Goal: Communication & Community: Participate in discussion

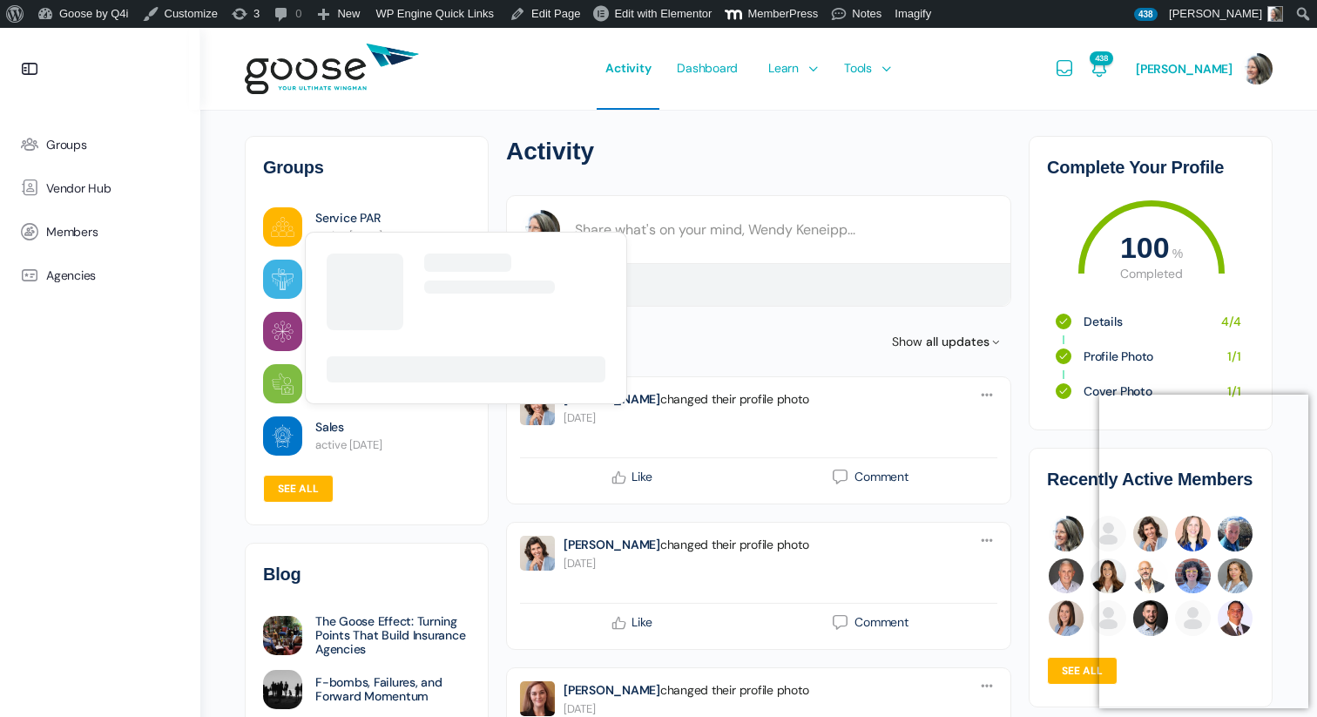
click at [351, 213] on link "Service PAR" at bounding box center [347, 218] width 64 height 18
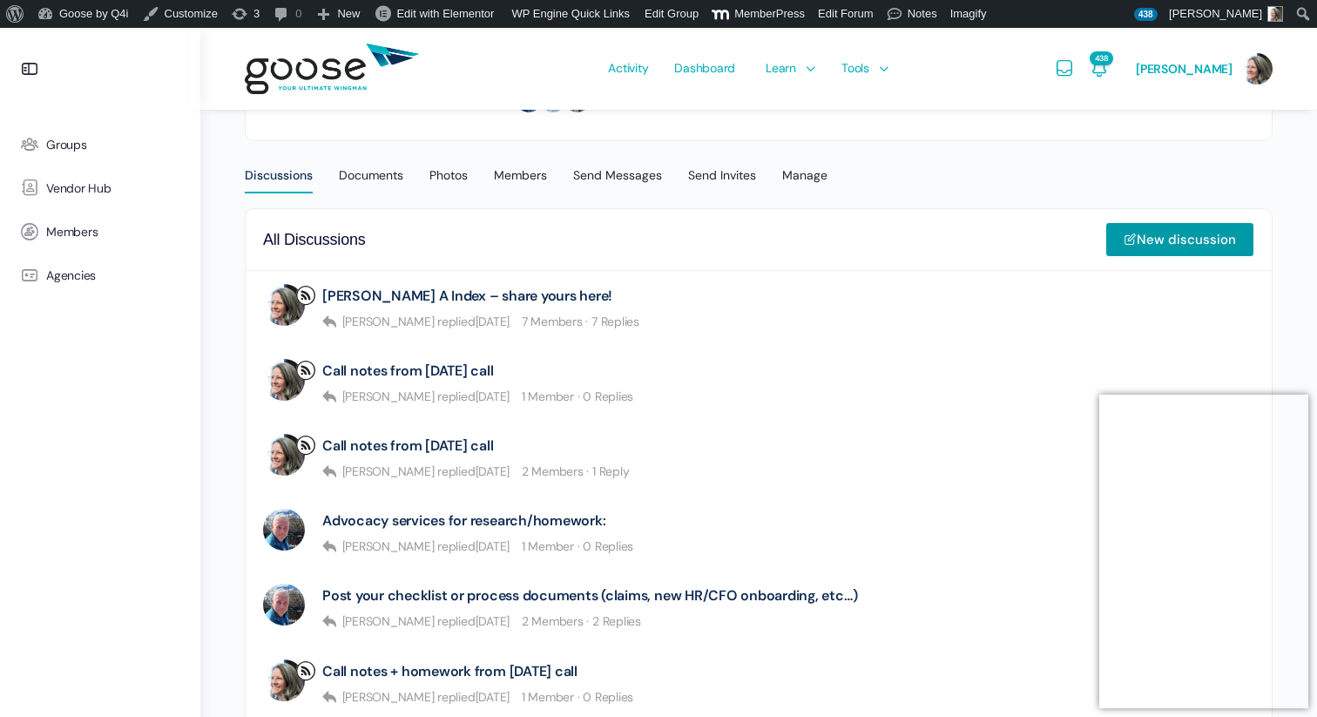
scroll to position [407, 0]
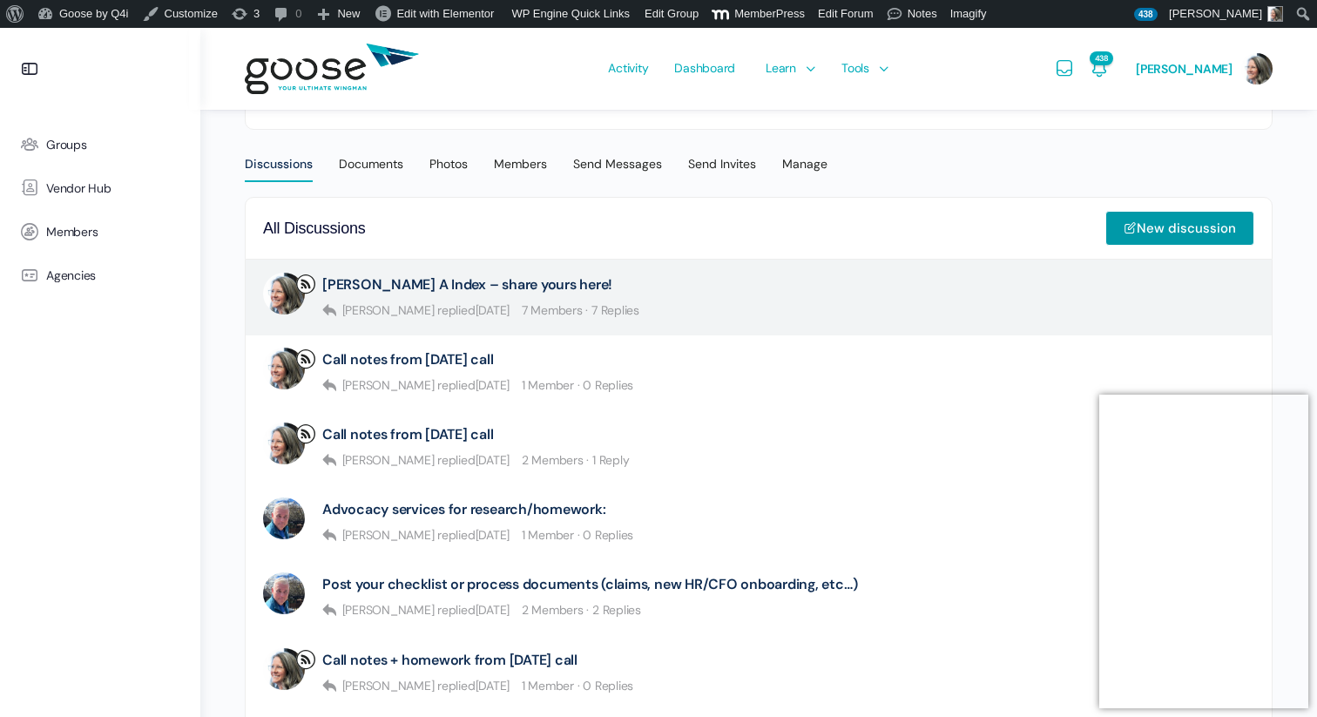
click at [457, 273] on div "[PERSON_NAME] A Index – share yours here!" at bounding box center [480, 285] width 317 height 24
click at [458, 282] on link "[PERSON_NAME] A Index – share yours here!" at bounding box center [467, 284] width 290 height 17
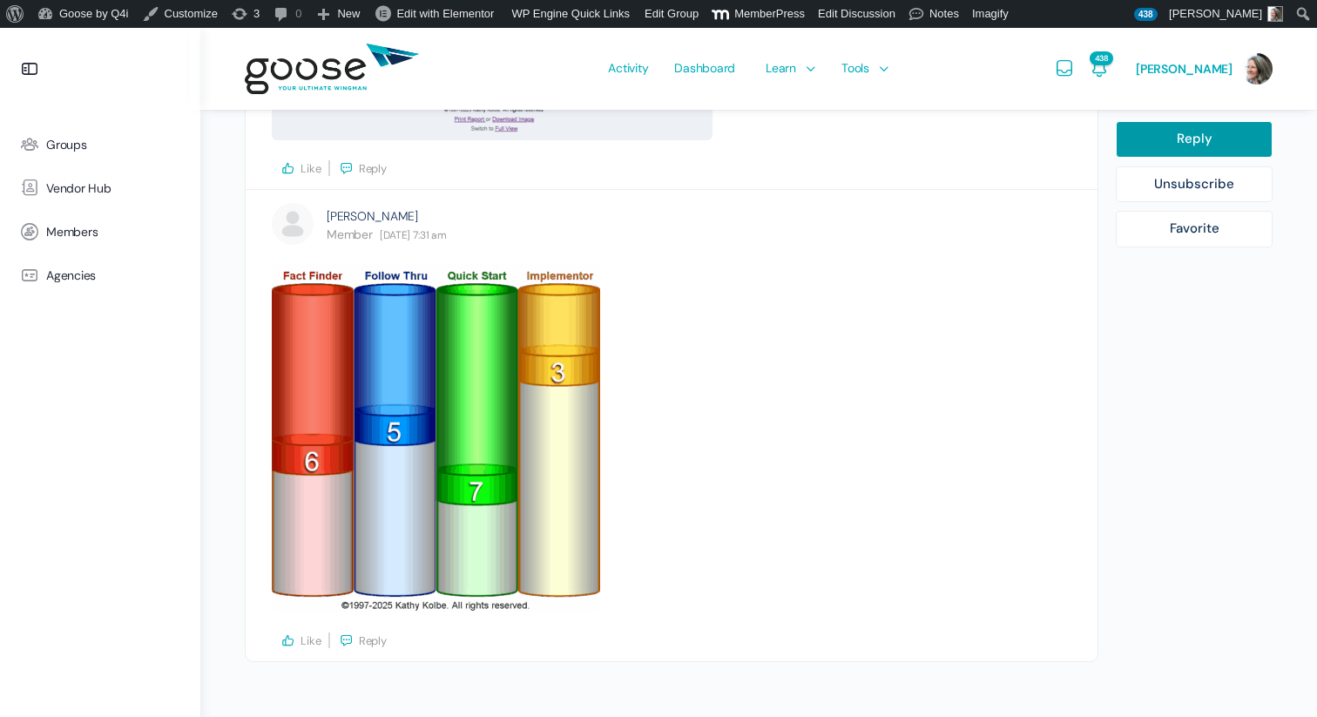
scroll to position [3450, 0]
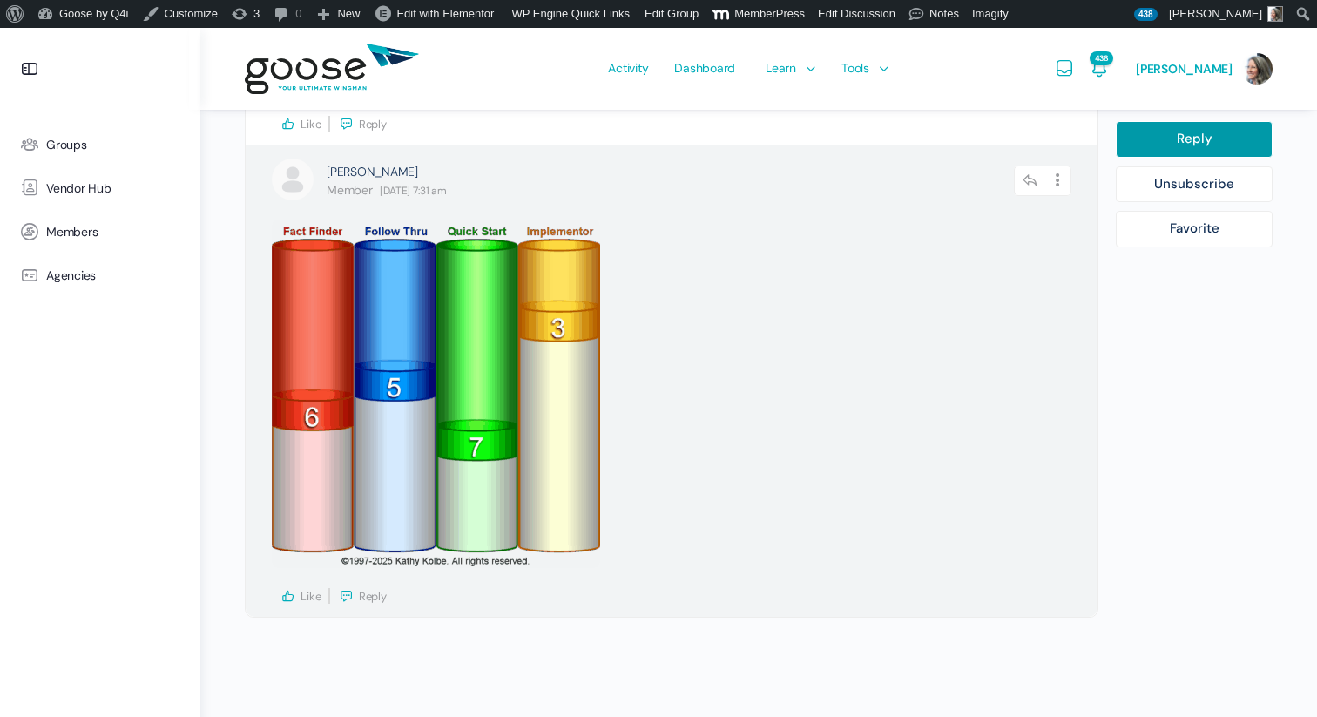
click at [369, 597] on span "Reply" at bounding box center [373, 596] width 28 height 15
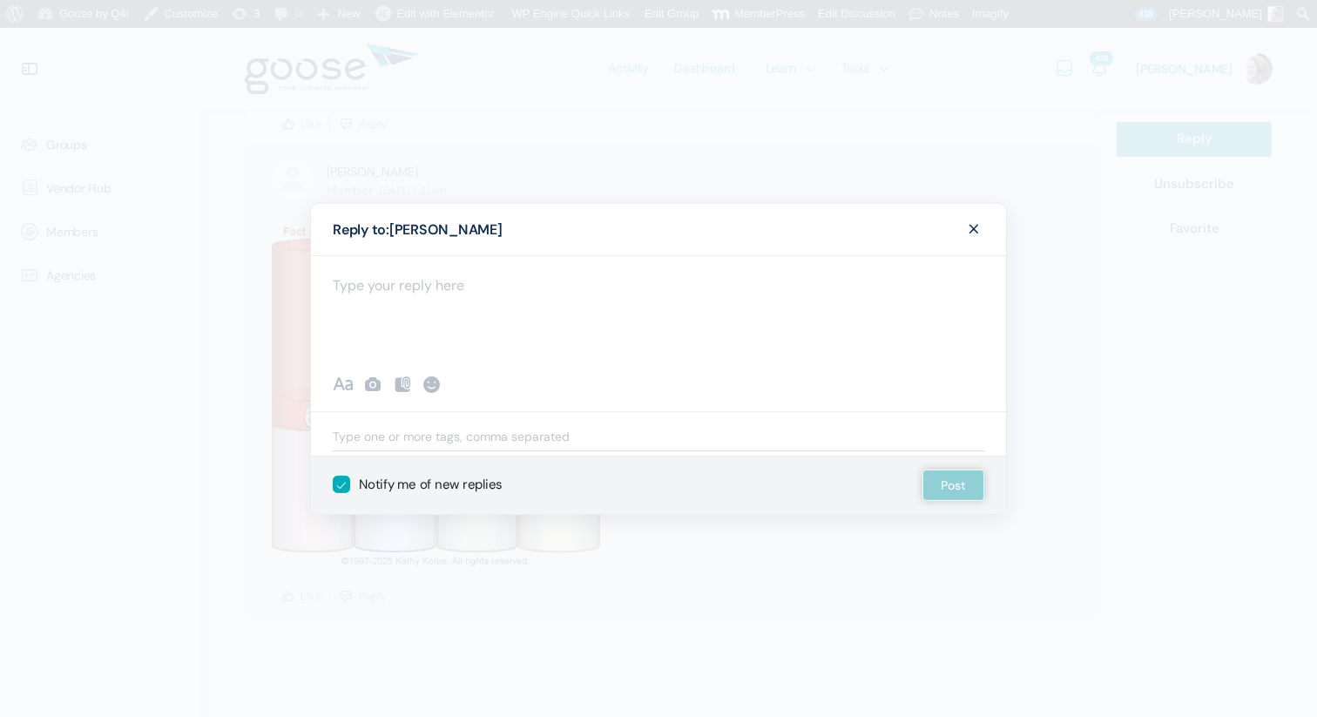
click at [412, 299] on div at bounding box center [658, 307] width 695 height 105
click at [374, 383] on icon at bounding box center [372, 384] width 21 height 21
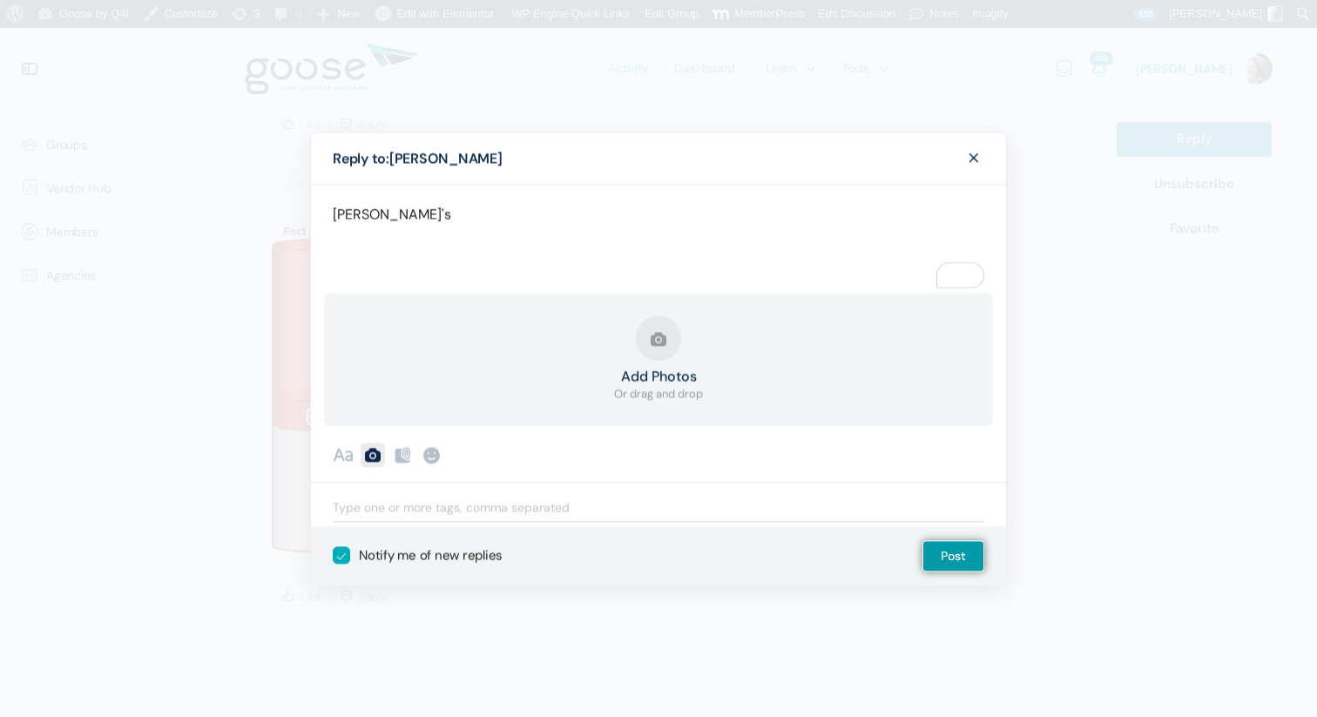
click at [656, 341] on button "Add Photos Or drag and drop" at bounding box center [658, 359] width 89 height 87
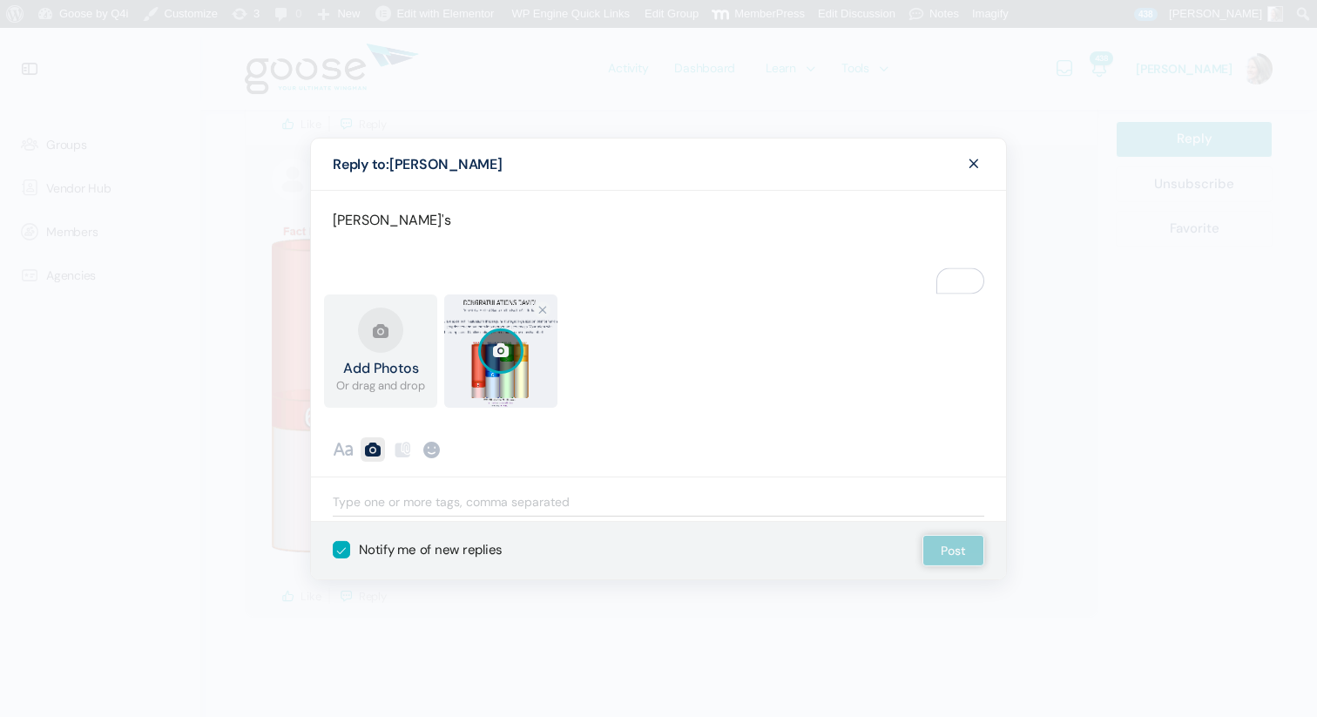
click at [798, 422] on div "Add Photos Or drag and drop Upload Failed Screenshot [DATE] 9.48.23 PM.png 0.2 …" at bounding box center [658, 359] width 695 height 131
click at [968, 550] on button "Post" at bounding box center [953, 550] width 62 height 31
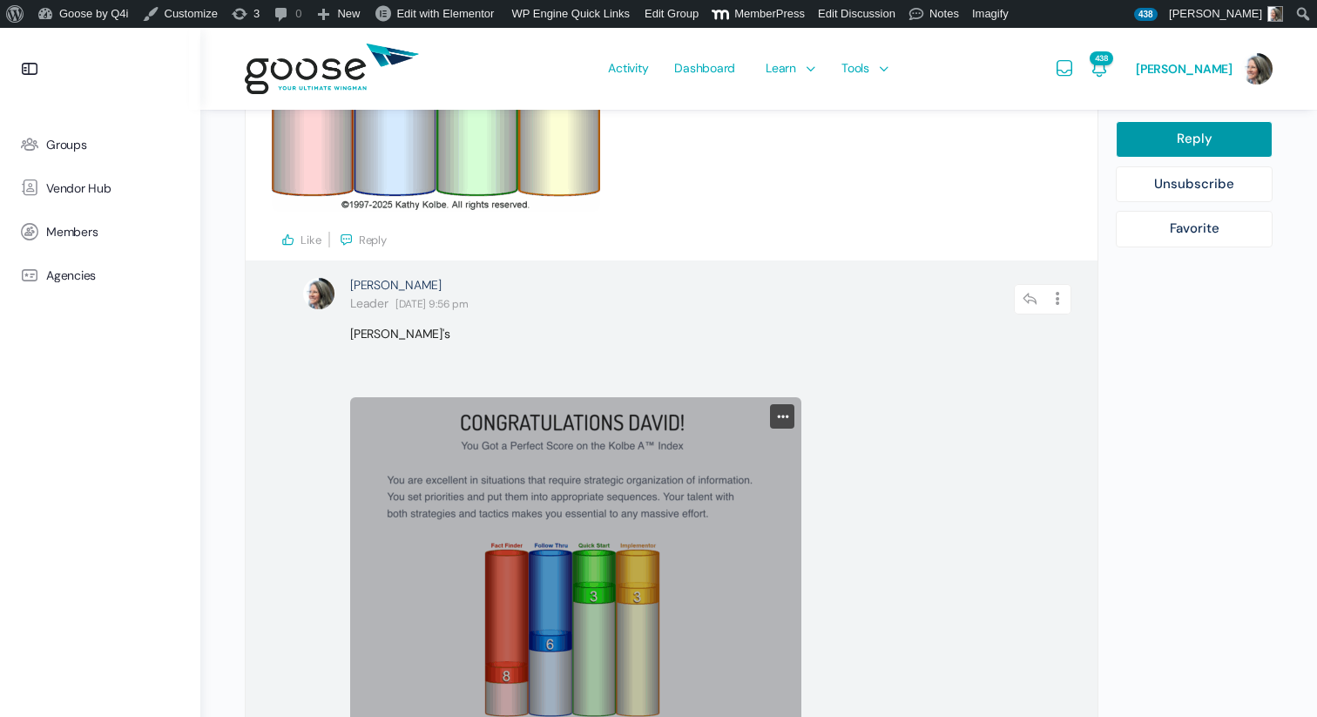
scroll to position [3795, 0]
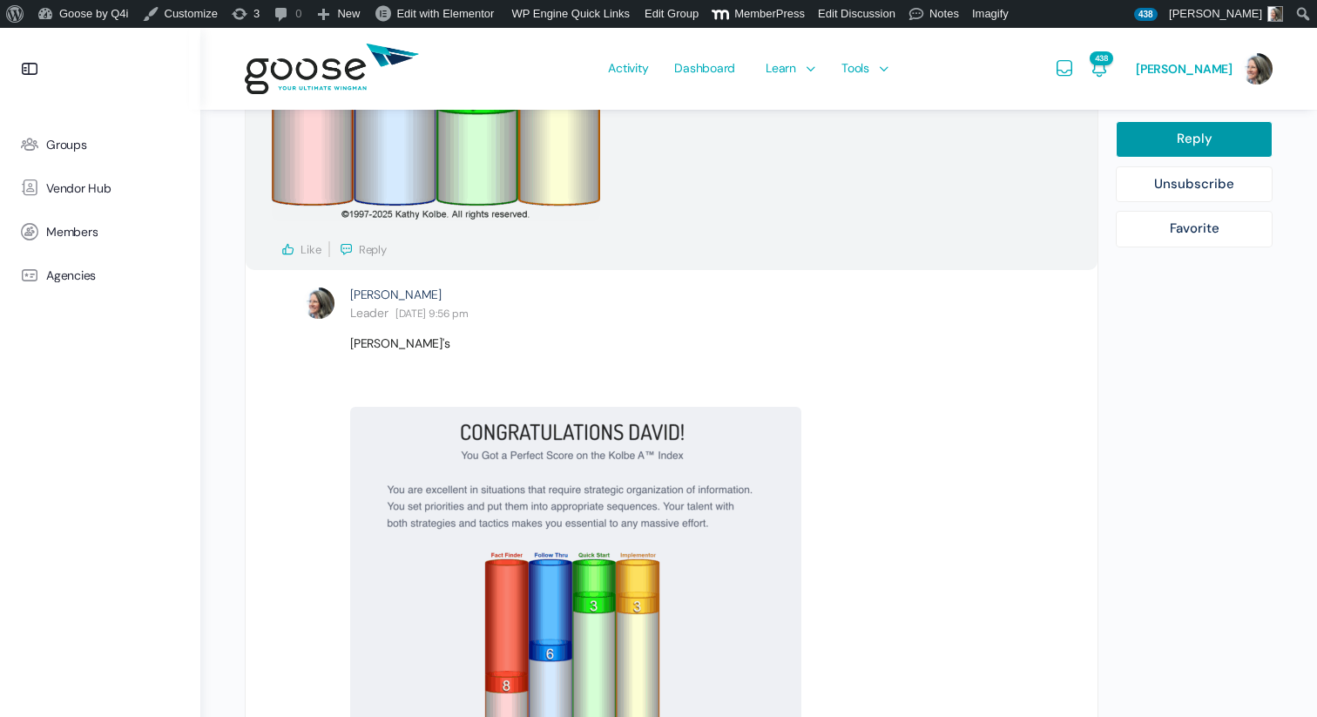
click at [367, 250] on span "Reply" at bounding box center [373, 249] width 28 height 15
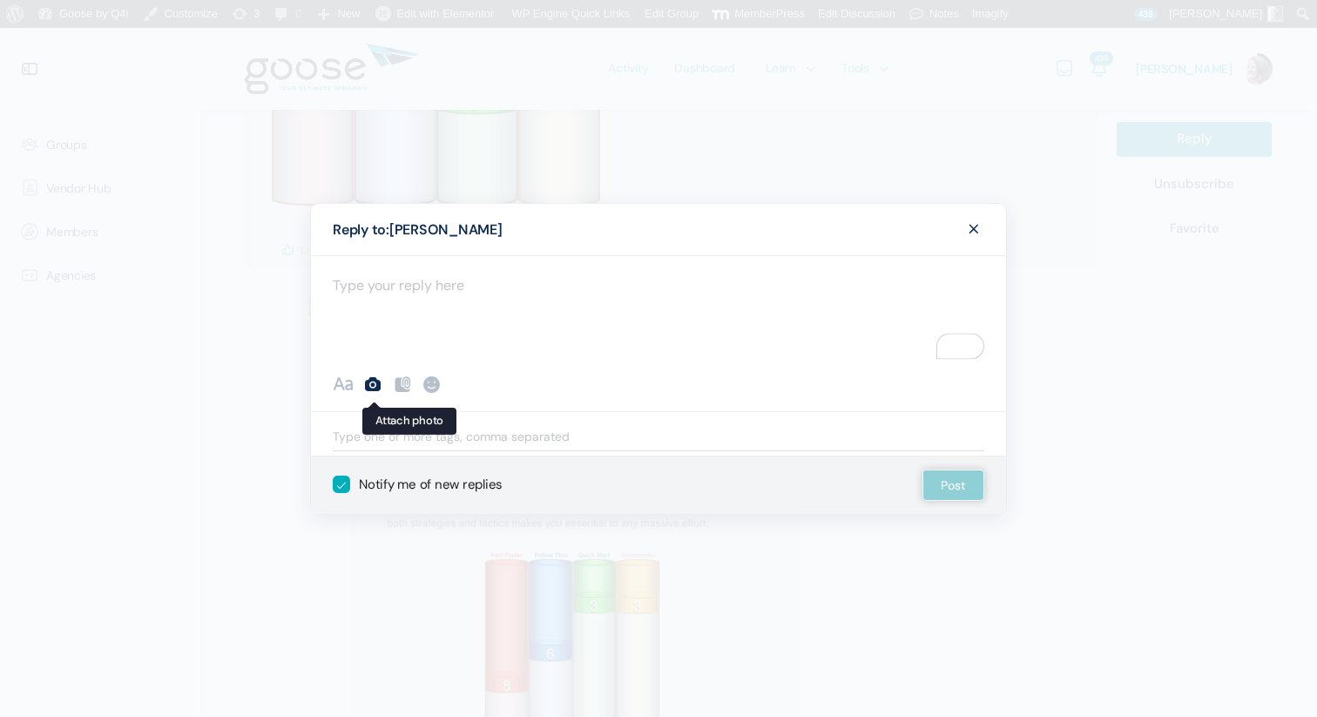
click at [372, 382] on icon at bounding box center [372, 384] width 21 height 21
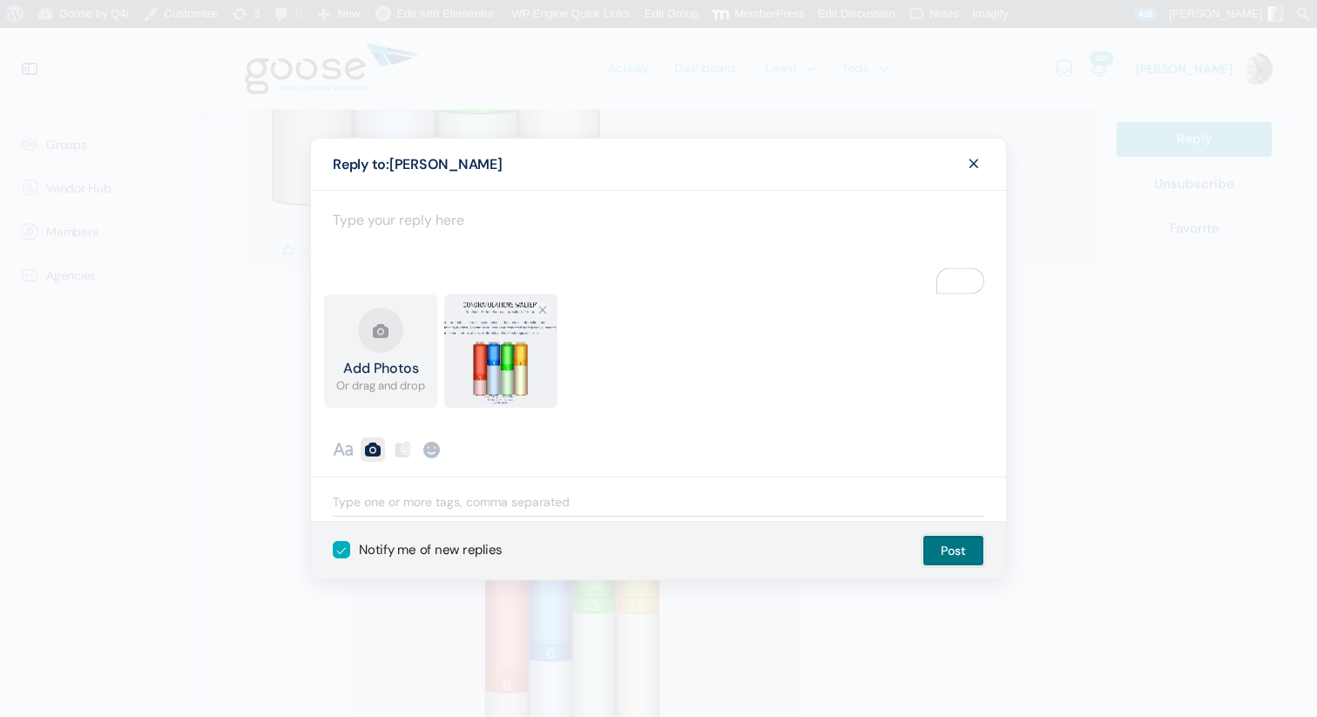
click at [957, 553] on button "Post" at bounding box center [953, 550] width 62 height 31
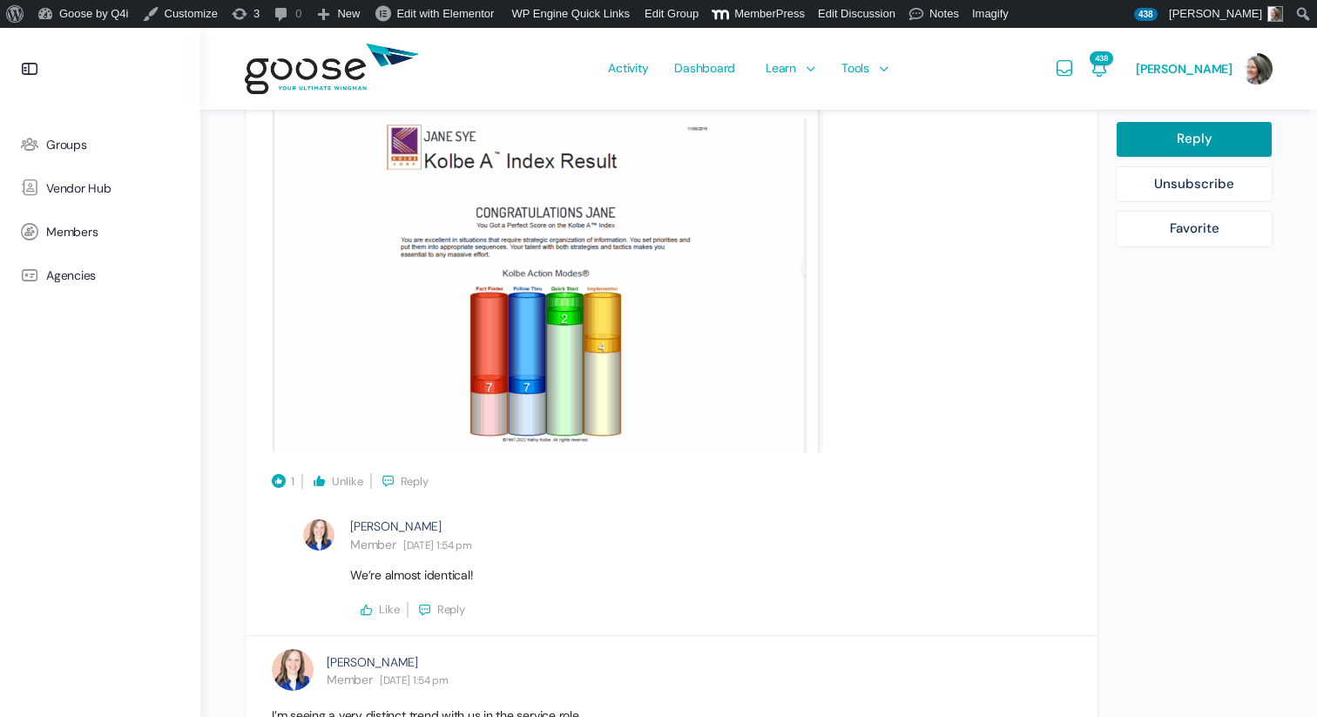
scroll to position [2452, 0]
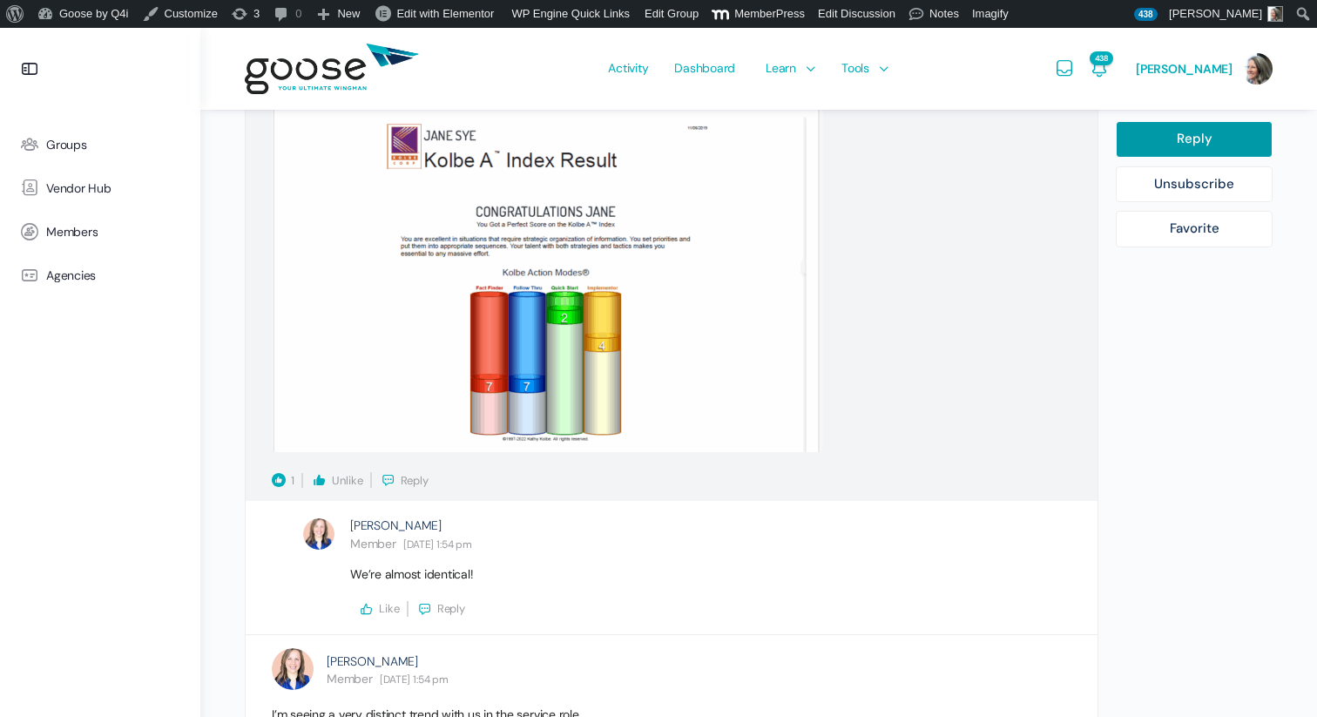
click at [418, 478] on span "Reply" at bounding box center [415, 480] width 28 height 15
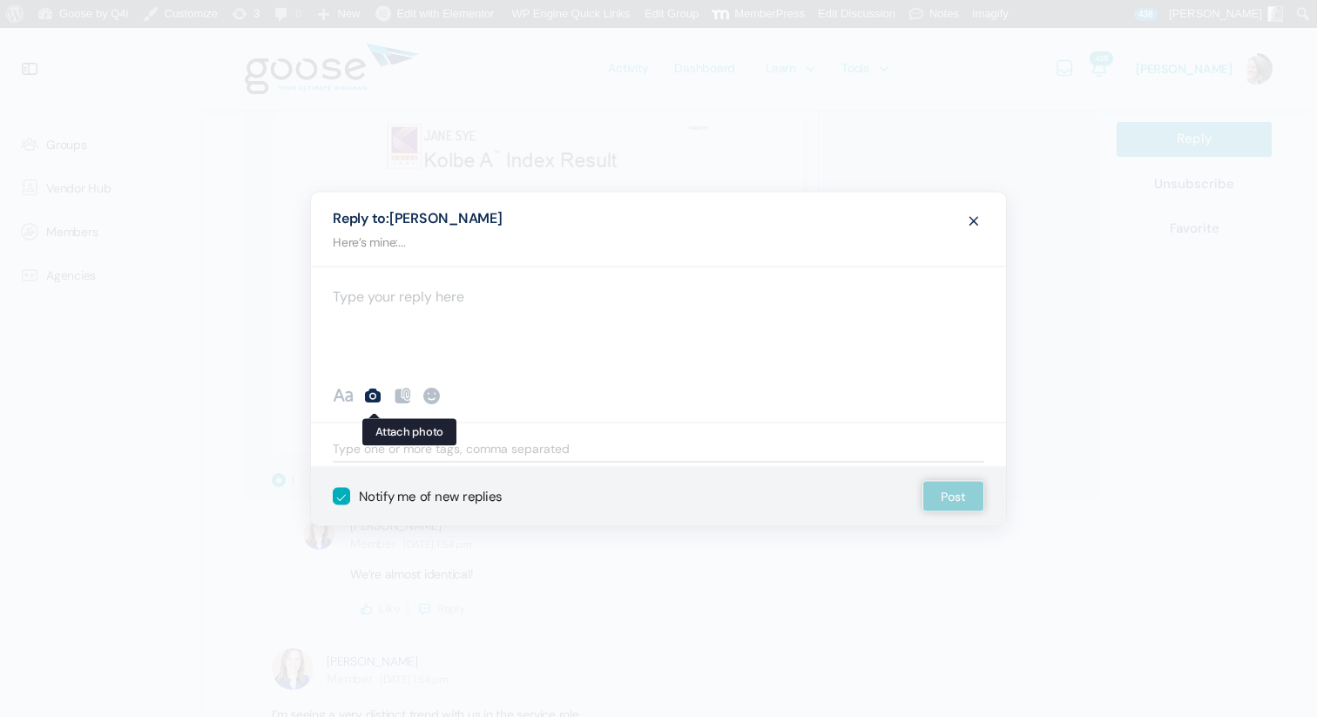
click at [382, 392] on icon at bounding box center [372, 395] width 21 height 21
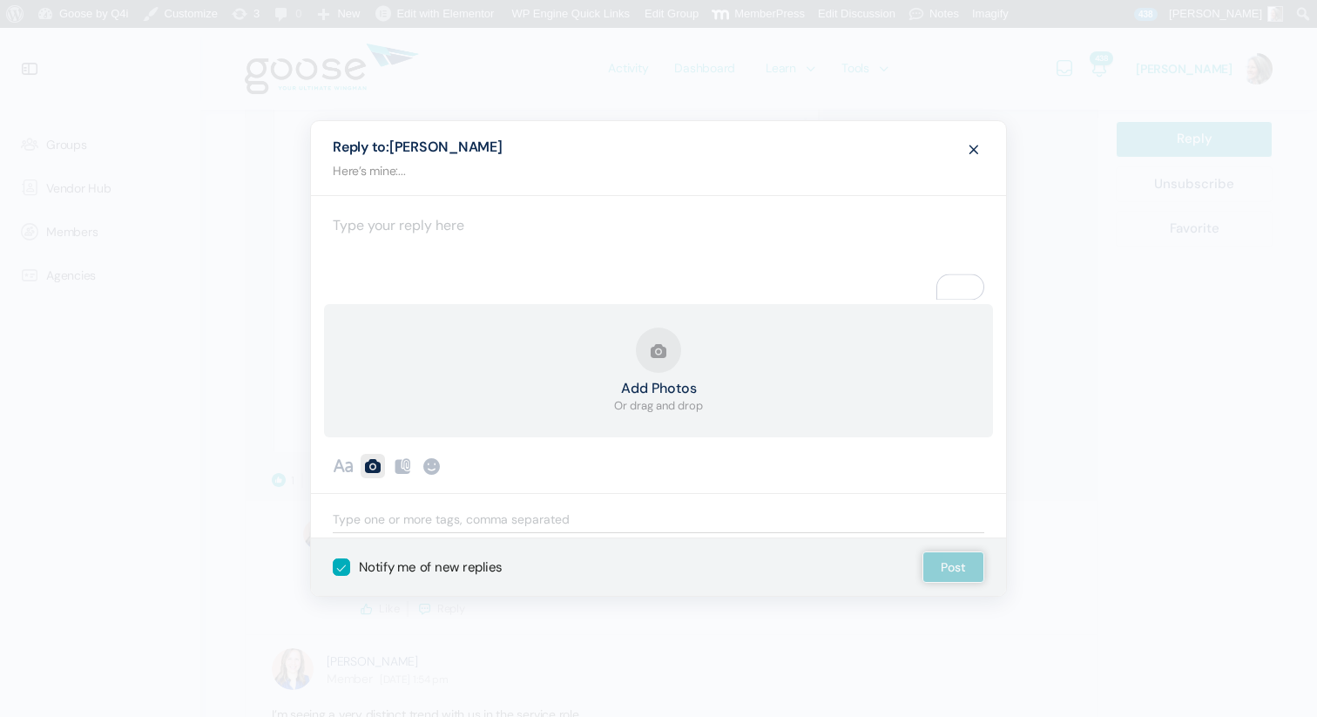
click at [663, 344] on button "Add Photos Or drag and drop" at bounding box center [658, 370] width 89 height 87
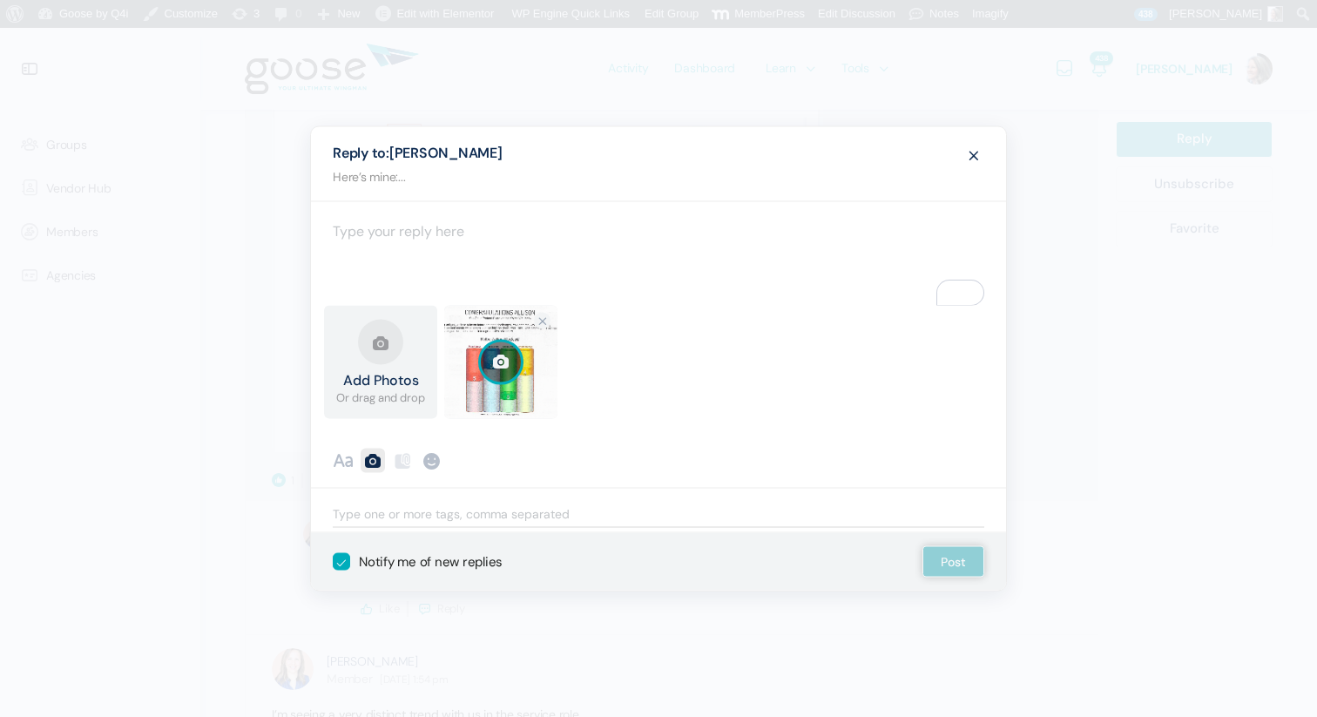
click at [692, 394] on div "Add Photos Or drag and drop Upload Failed Screenshot [DATE] 10.02.06 PM.png 2.3…" at bounding box center [658, 367] width 676 height 122
click at [956, 561] on div "Cancel Discard Draft Post" at bounding box center [944, 561] width 97 height 31
click at [543, 320] on link "Cancel upload" at bounding box center [542, 321] width 17 height 17
click at [969, 559] on button "Post" at bounding box center [953, 561] width 62 height 31
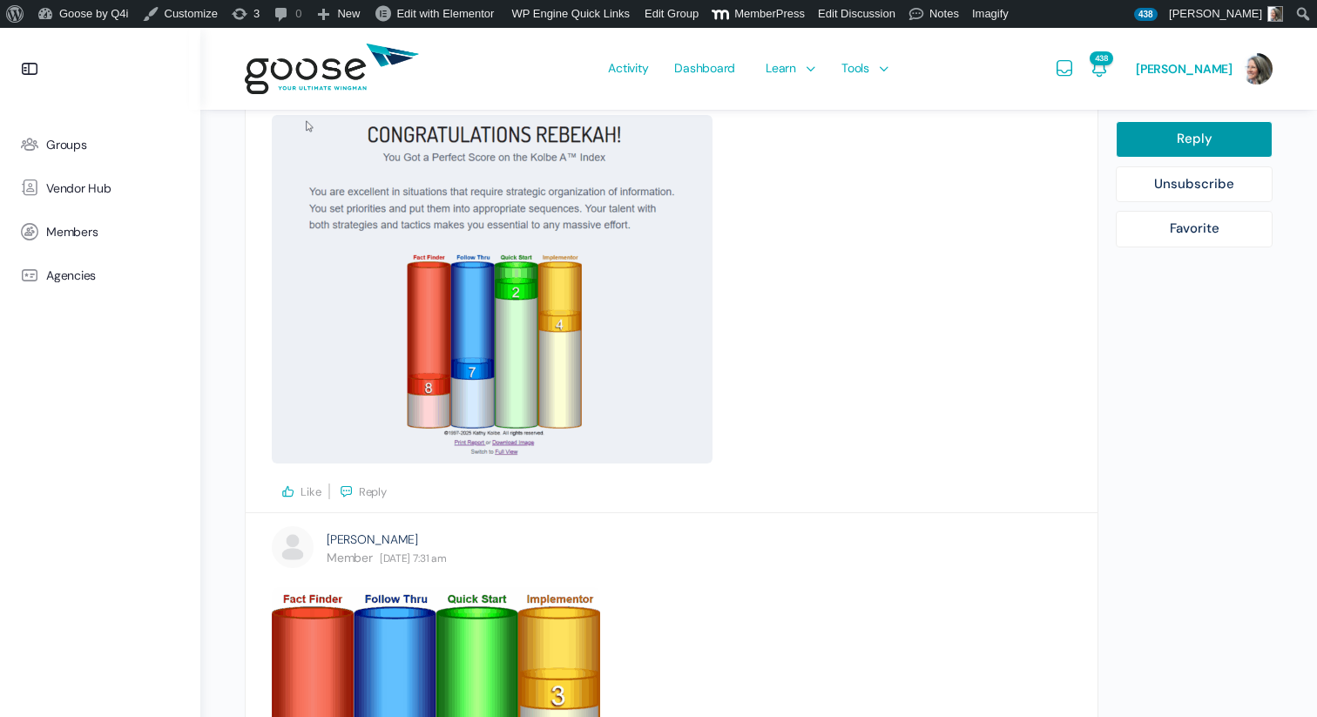
scroll to position [3564, 0]
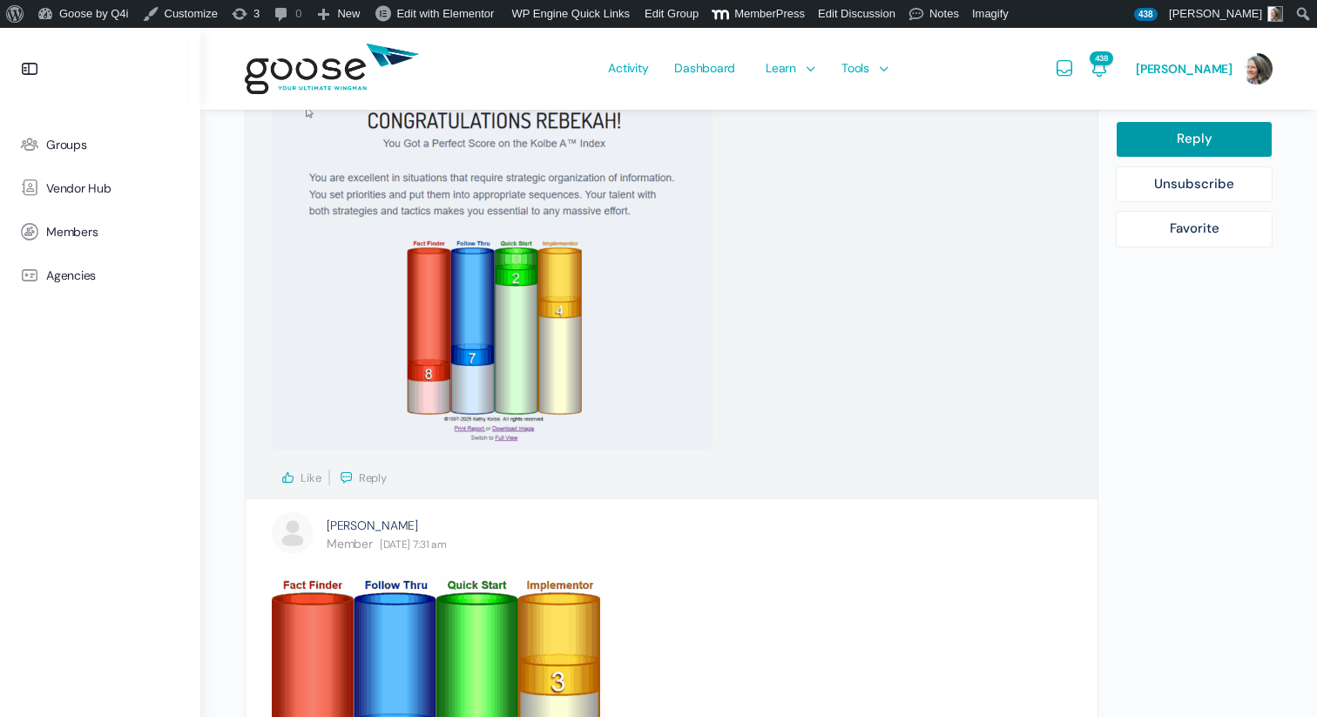
click at [288, 472] on icon at bounding box center [288, 477] width 16 height 16
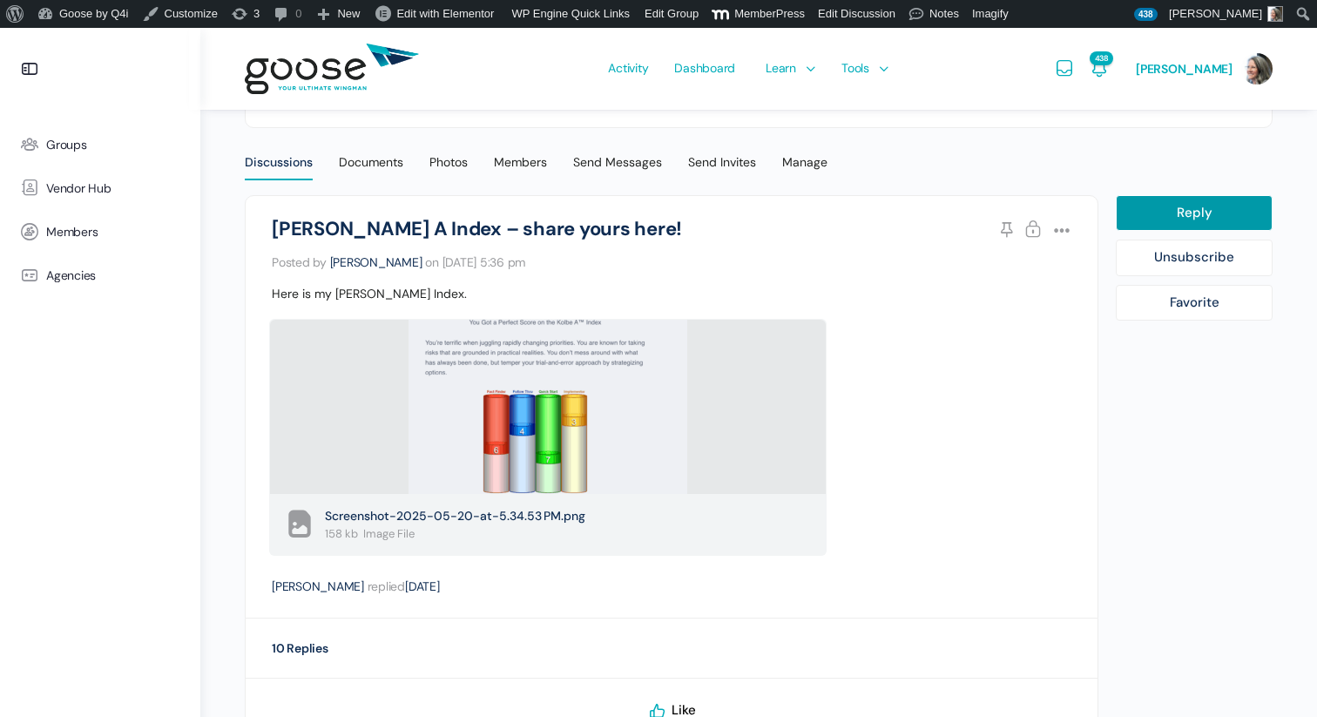
scroll to position [193, 0]
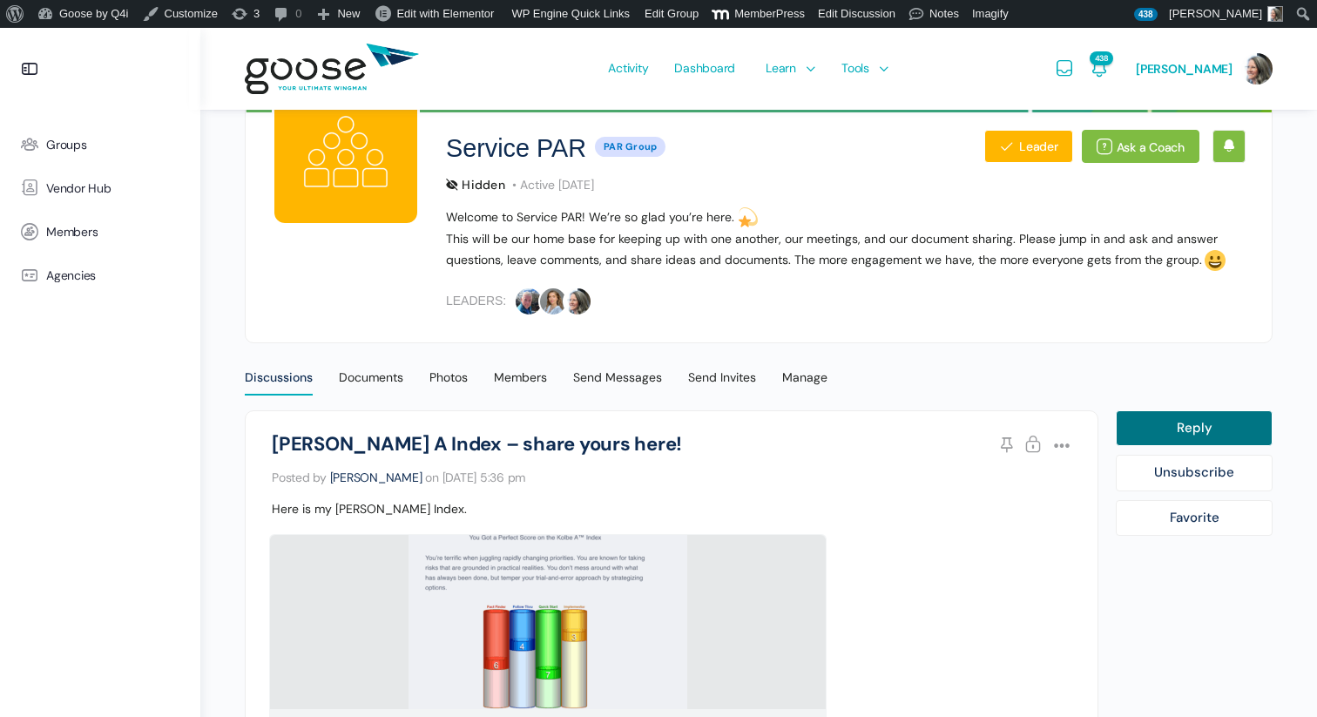
click at [1199, 428] on link "Reply" at bounding box center [1194, 428] width 157 height 37
select select
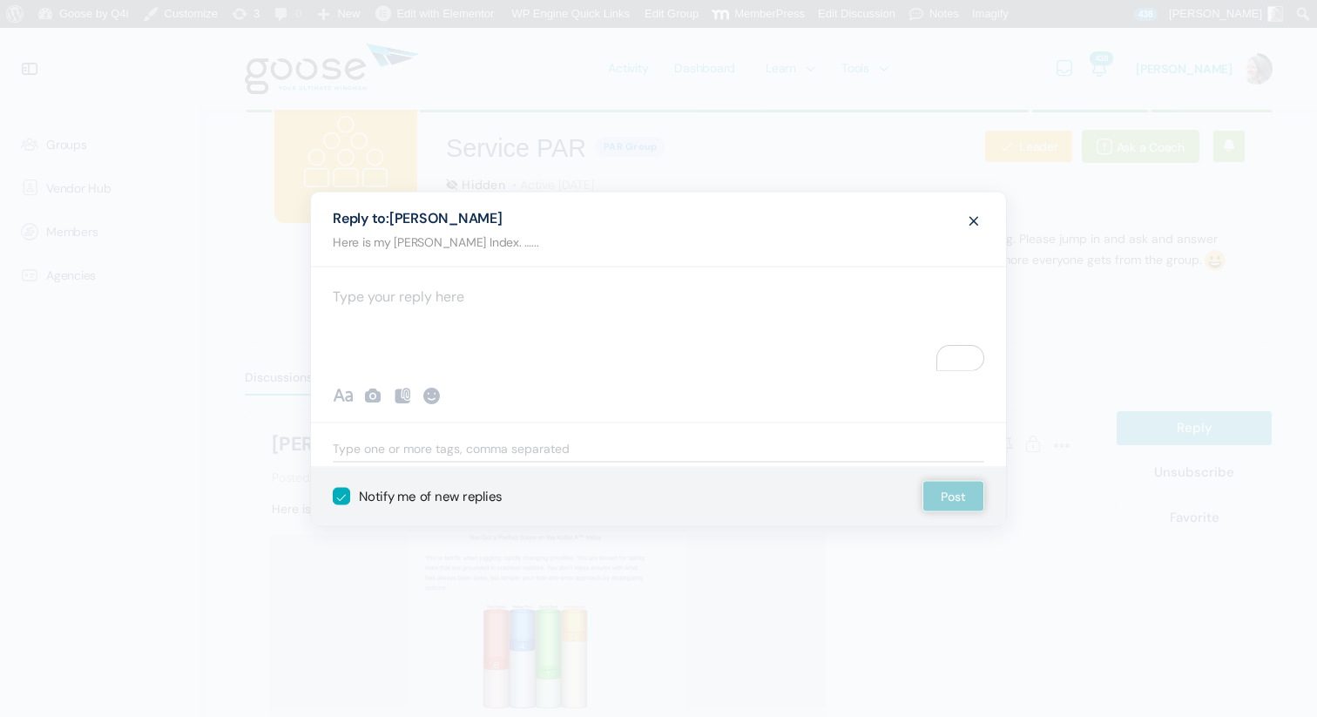
click at [393, 301] on div "To enrich screen reader interactions, please activate Accessibility in Grammarl…" at bounding box center [658, 318] width 695 height 105
click at [402, 401] on icon at bounding box center [402, 395] width 21 height 21
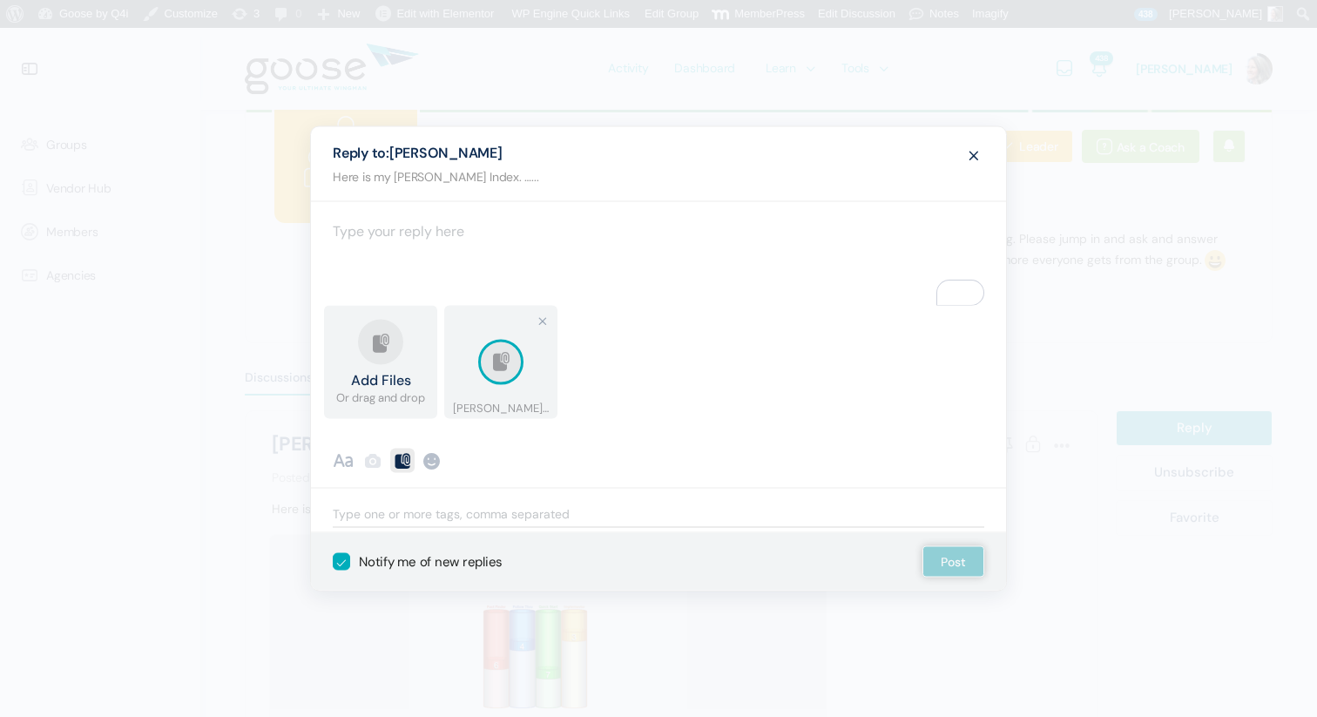
click at [397, 243] on div "To enrich screen reader interactions, please activate Accessibility in Grammarl…" at bounding box center [658, 253] width 695 height 105
click at [391, 235] on div "To enrich screen reader interactions, please activate Accessibility in Grammarl…" at bounding box center [658, 253] width 695 height 105
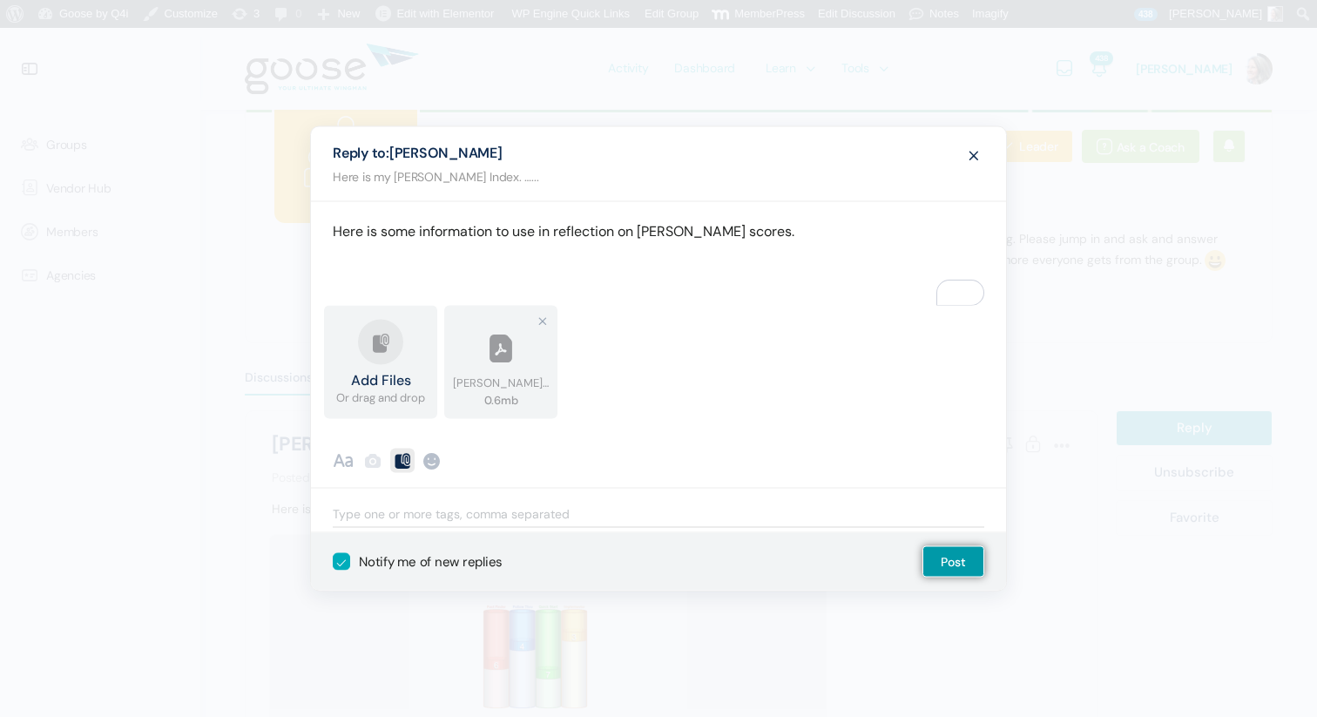
click at [758, 234] on p "Here is some information to use in reflection on [PERSON_NAME] scores." at bounding box center [658, 231] width 651 height 24
click at [971, 563] on button "Post" at bounding box center [953, 561] width 62 height 31
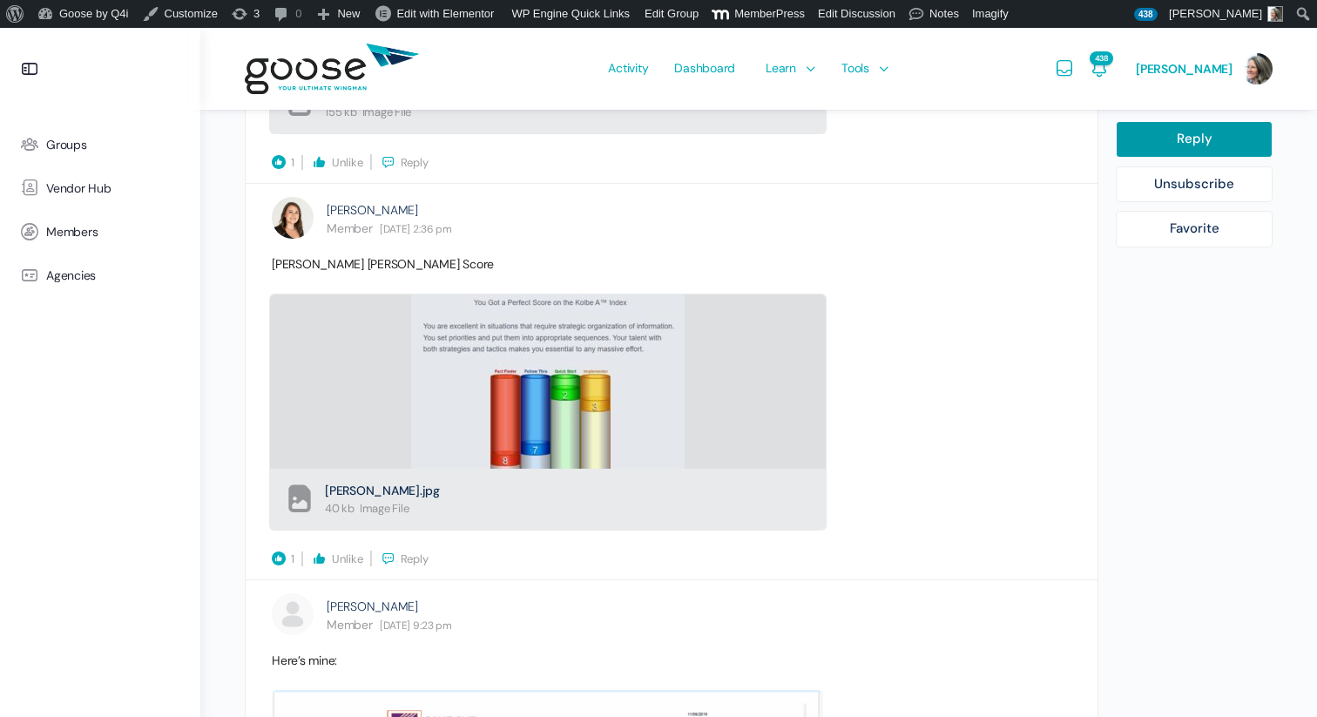
scroll to position [1882, 0]
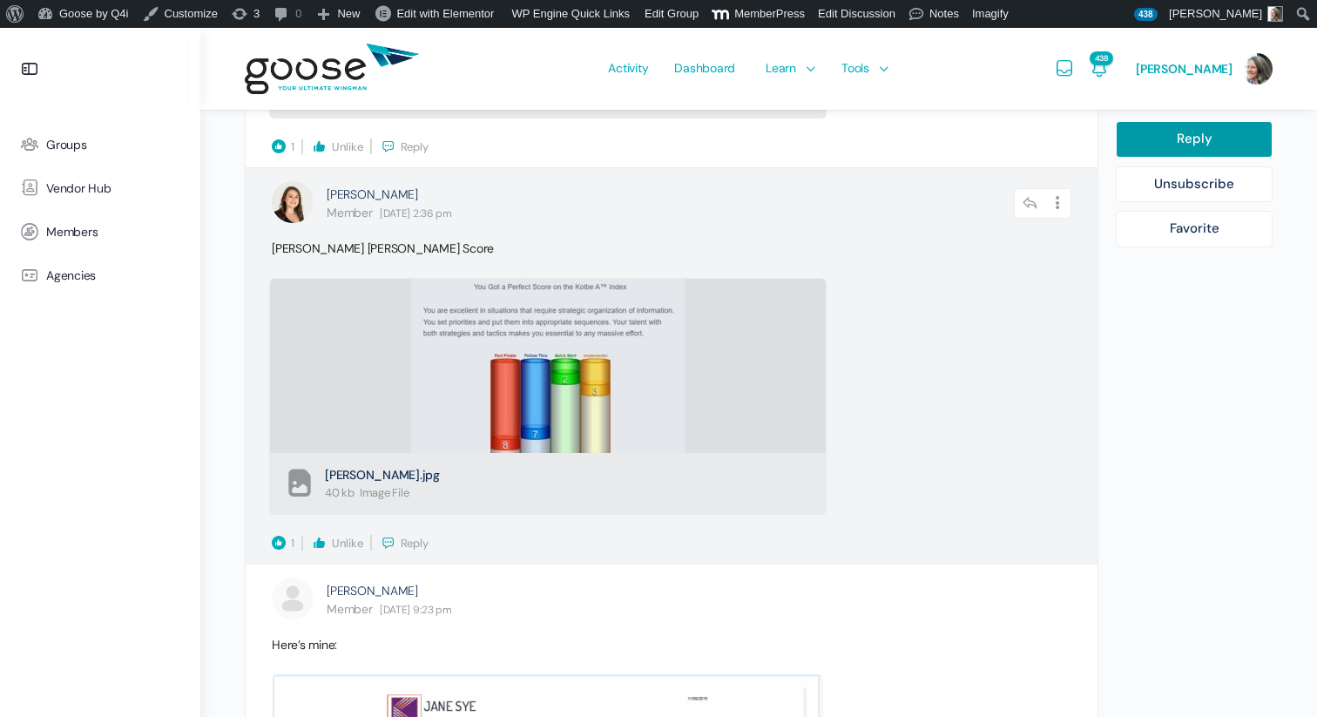
click at [418, 542] on span "Reply" at bounding box center [415, 543] width 28 height 15
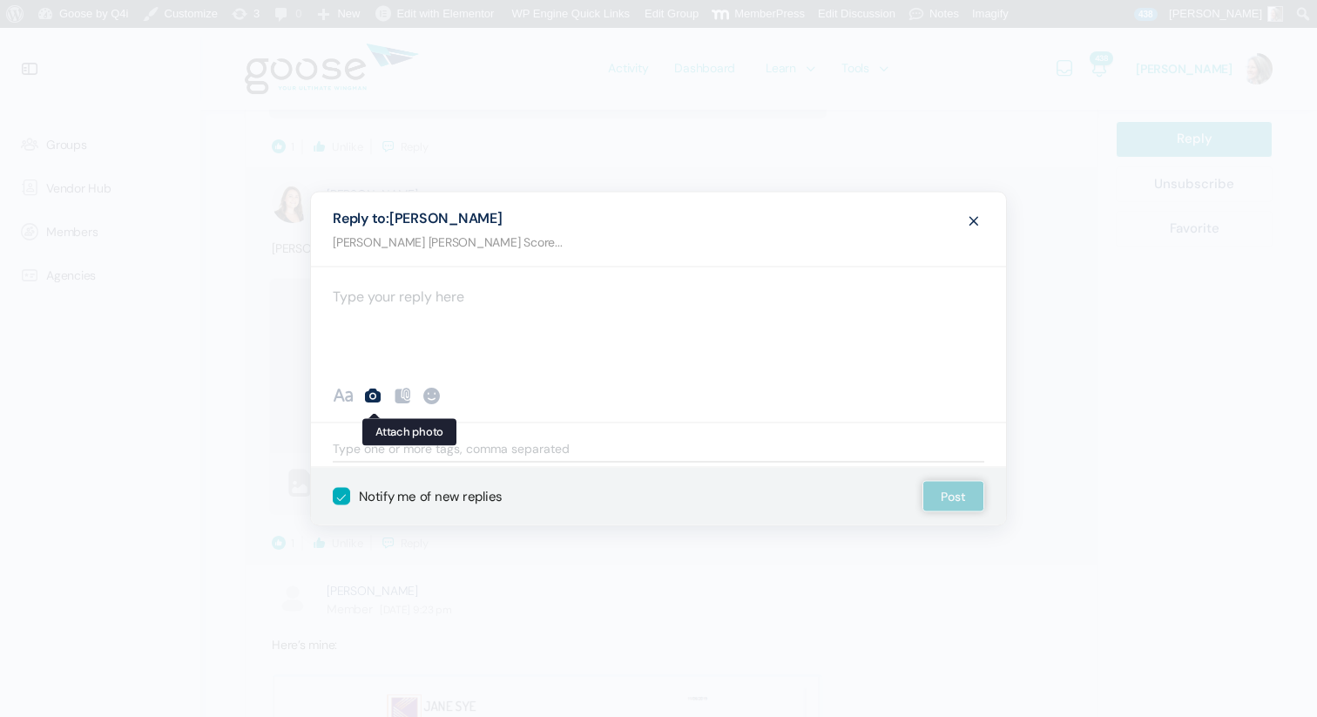
click at [379, 393] on icon at bounding box center [372, 395] width 21 height 21
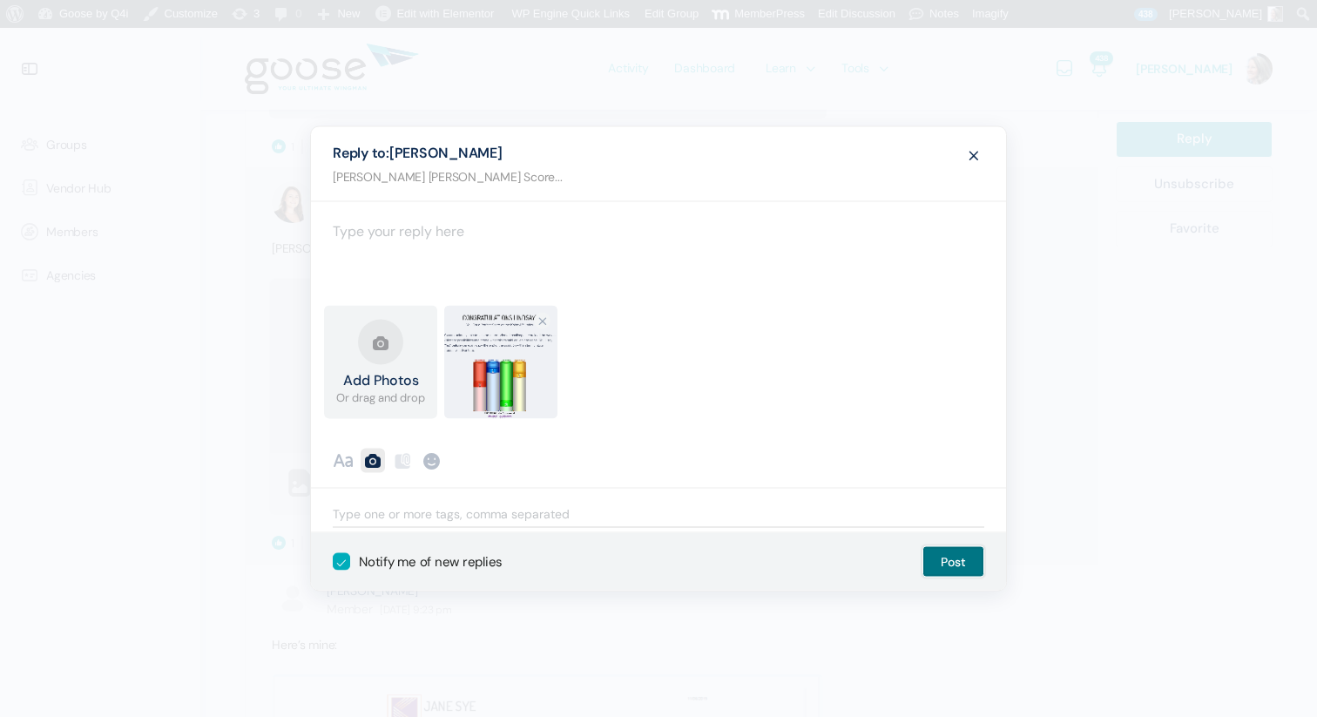
click at [965, 558] on button "Post" at bounding box center [953, 561] width 62 height 31
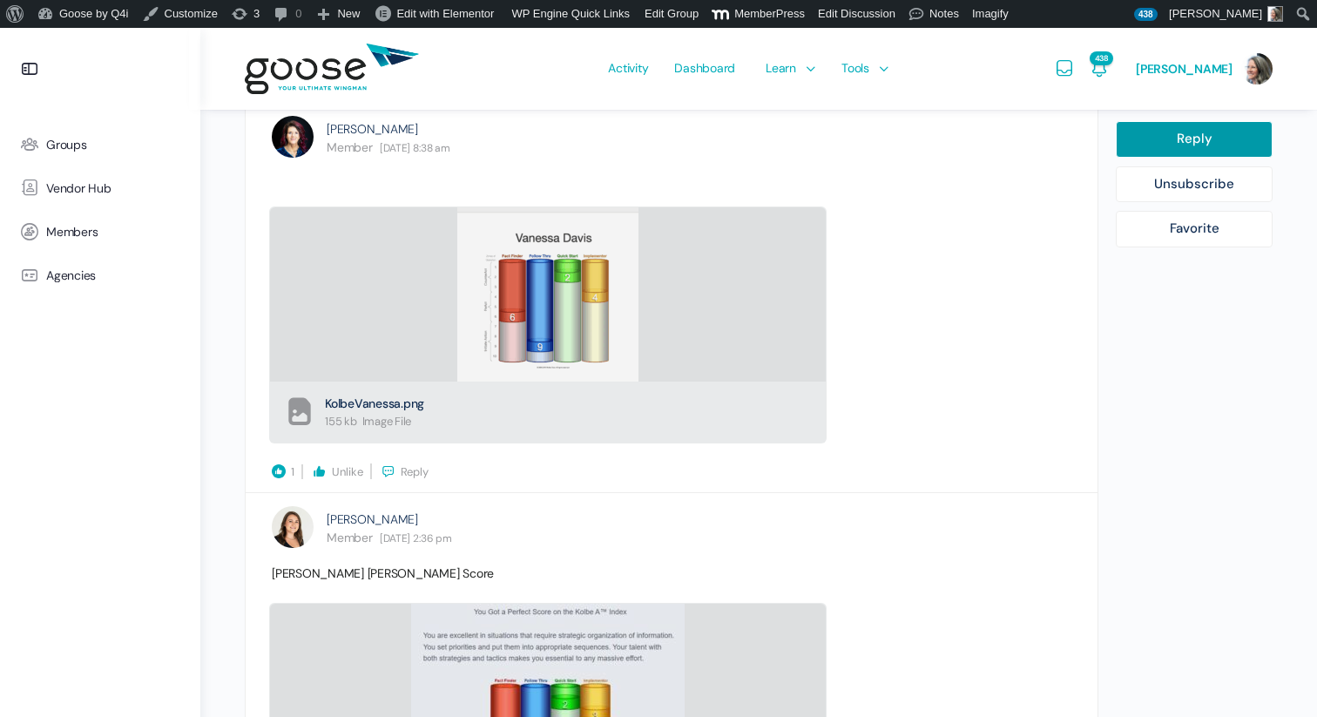
scroll to position [1564, 0]
